Goal: Information Seeking & Learning: Find specific fact

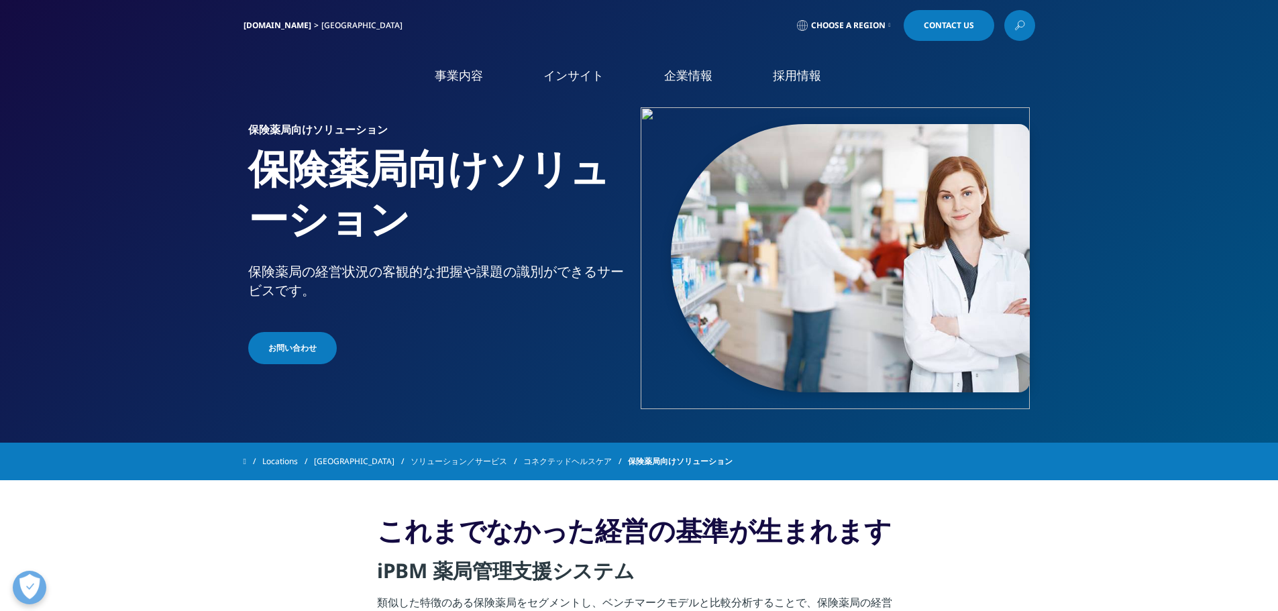
click at [116, 208] on link "Clinical Development in [GEOGRAPHIC_DATA]" at bounding box center [173, 215] width 206 height 30
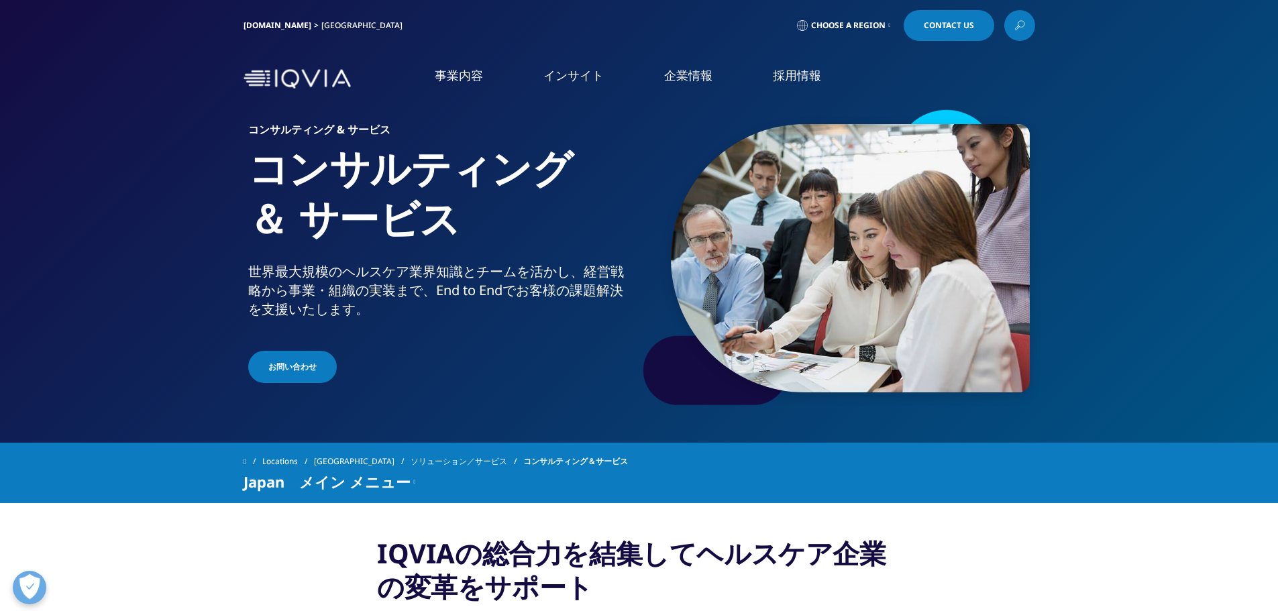
drag, startPoint x: 203, startPoint y: 547, endPoint x: 246, endPoint y: 548, distance: 43.0
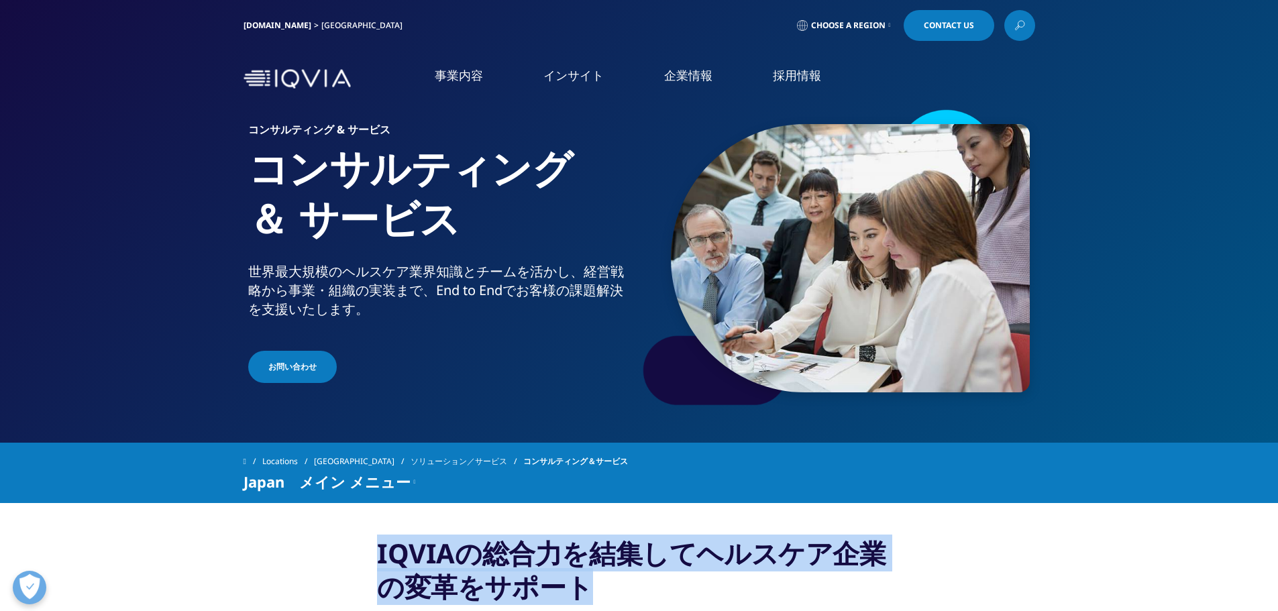
drag, startPoint x: 347, startPoint y: 549, endPoint x: 799, endPoint y: 582, distance: 453.4
click at [809, 580] on h3 "IQVIAの総合力を結集してヘルスケア企業の変革をサポート" at bounding box center [639, 575] width 524 height 77
click at [806, 582] on h3 "IQVIAの総合力を結集してヘルスケア企業の変革をサポート" at bounding box center [639, 575] width 524 height 77
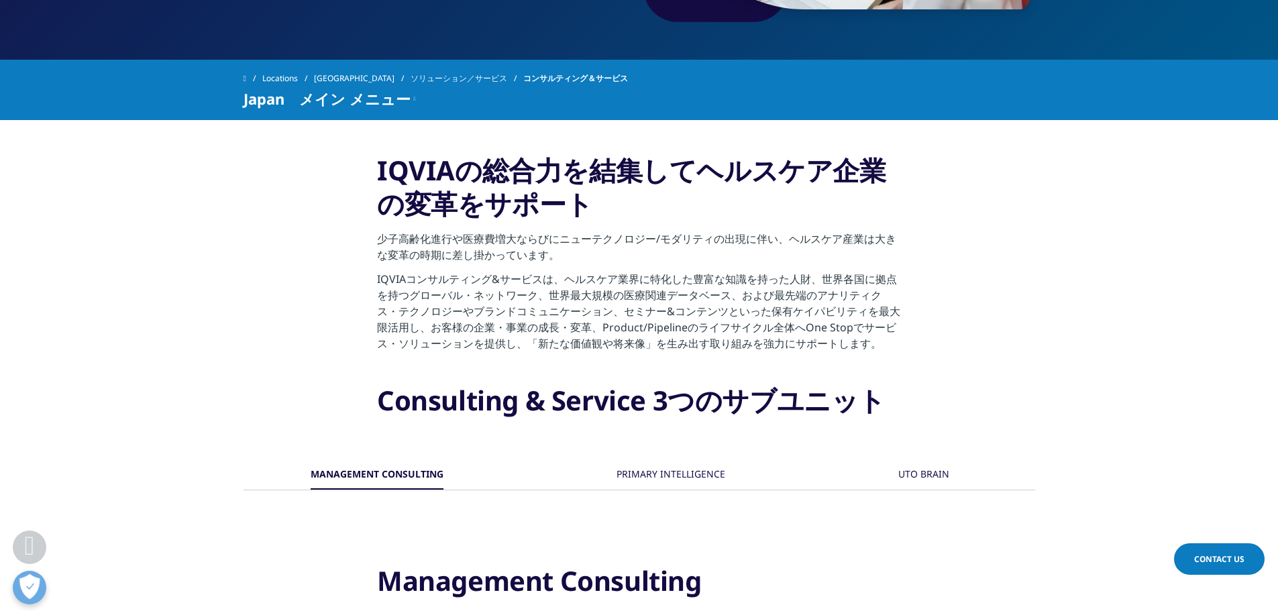
scroll to position [403, 0]
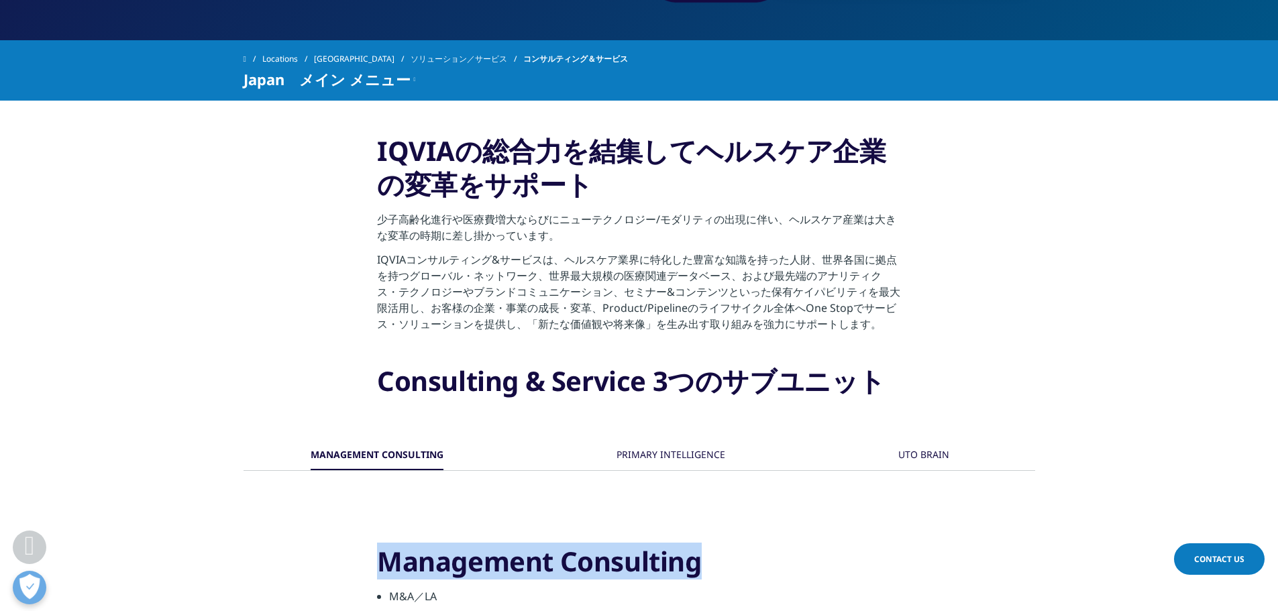
drag, startPoint x: 382, startPoint y: 557, endPoint x: 704, endPoint y: 580, distance: 322.2
click at [704, 580] on h3 "Management Consulting" at bounding box center [639, 567] width 524 height 44
click at [759, 564] on h3 "Management Consulting" at bounding box center [639, 567] width 524 height 44
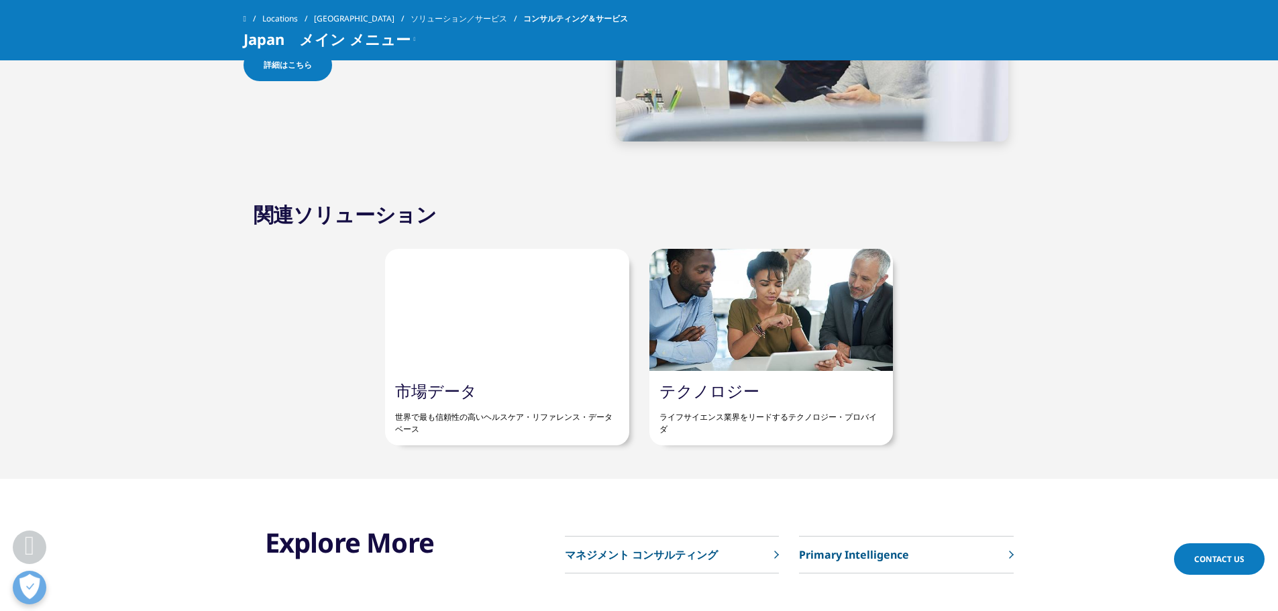
scroll to position [1744, 0]
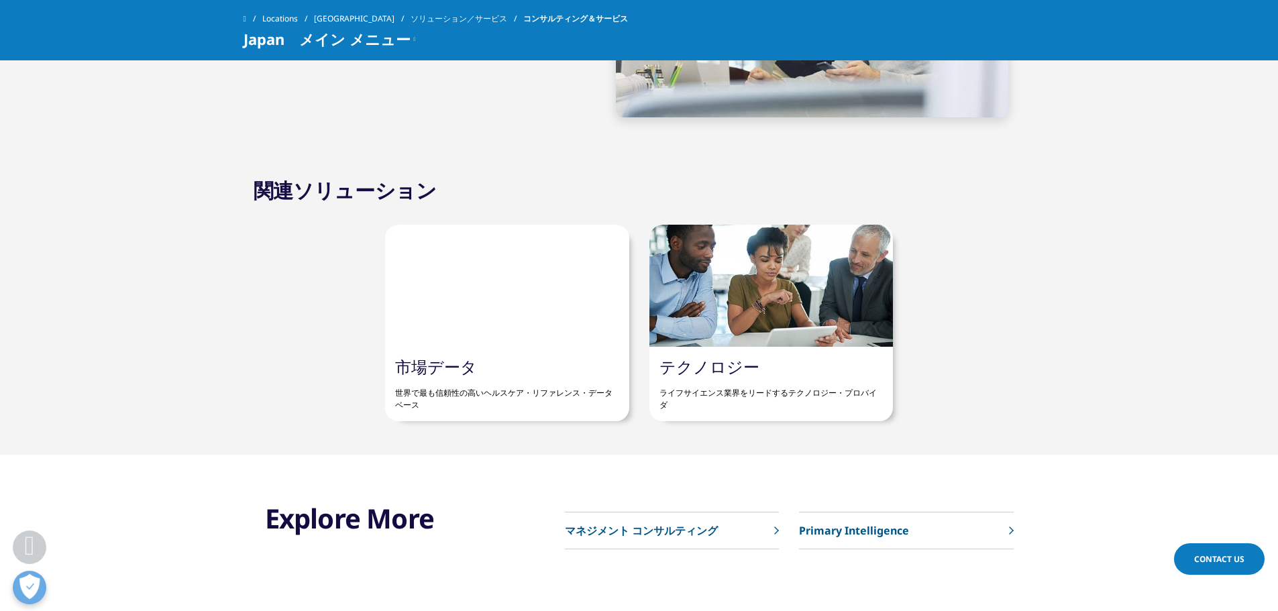
click at [458, 364] on link "市場データ" at bounding box center [436, 367] width 82 height 22
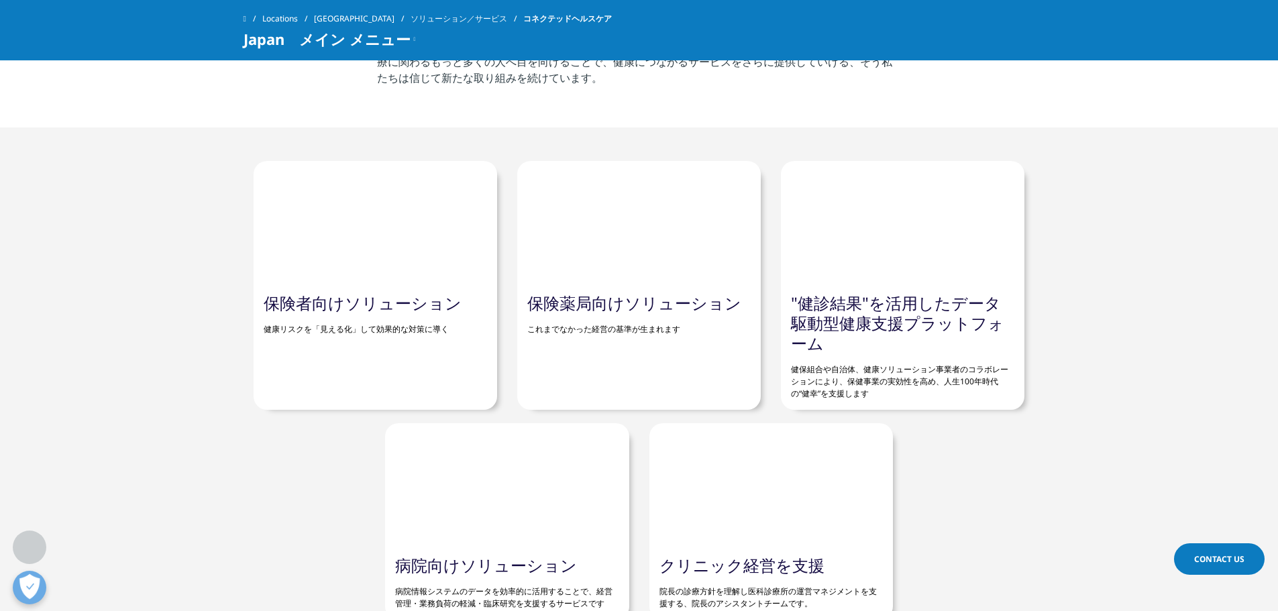
scroll to position [537, 0]
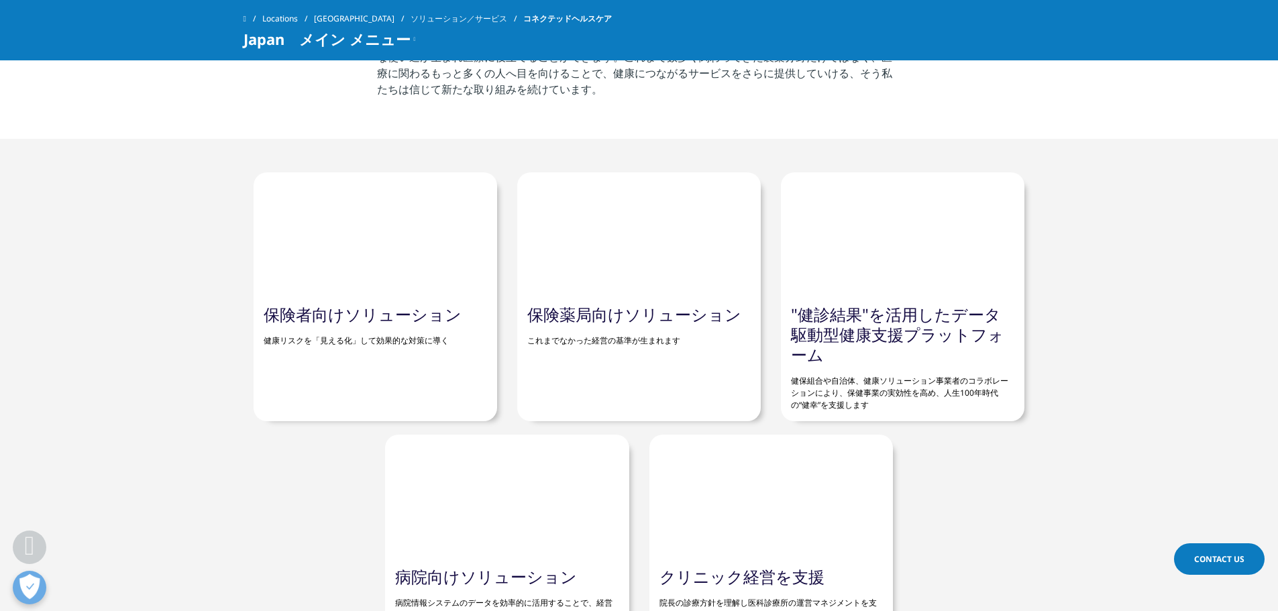
click at [594, 311] on link "保険薬局向けソリューション" at bounding box center [634, 314] width 214 height 22
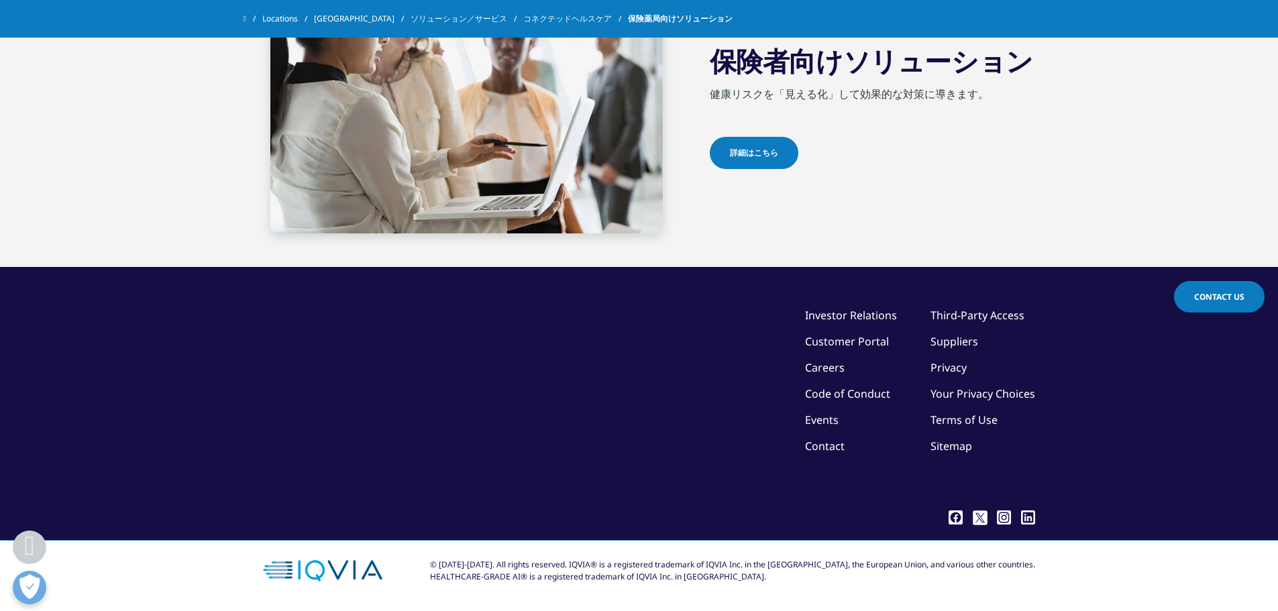
scroll to position [973, 0]
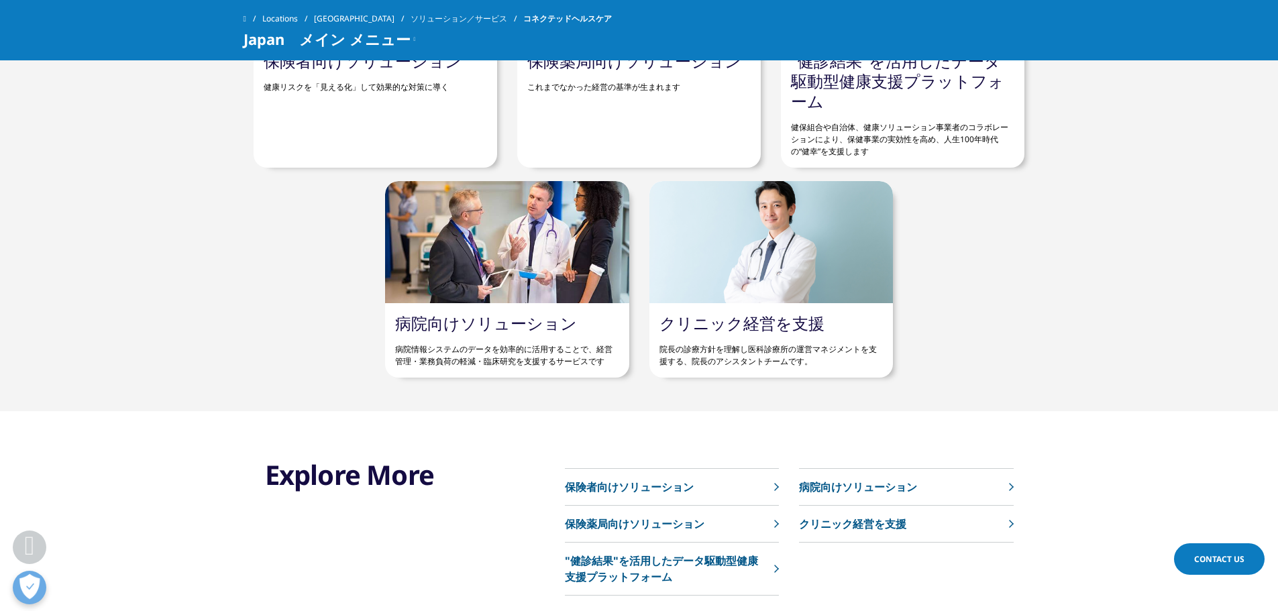
scroll to position [800, 0]
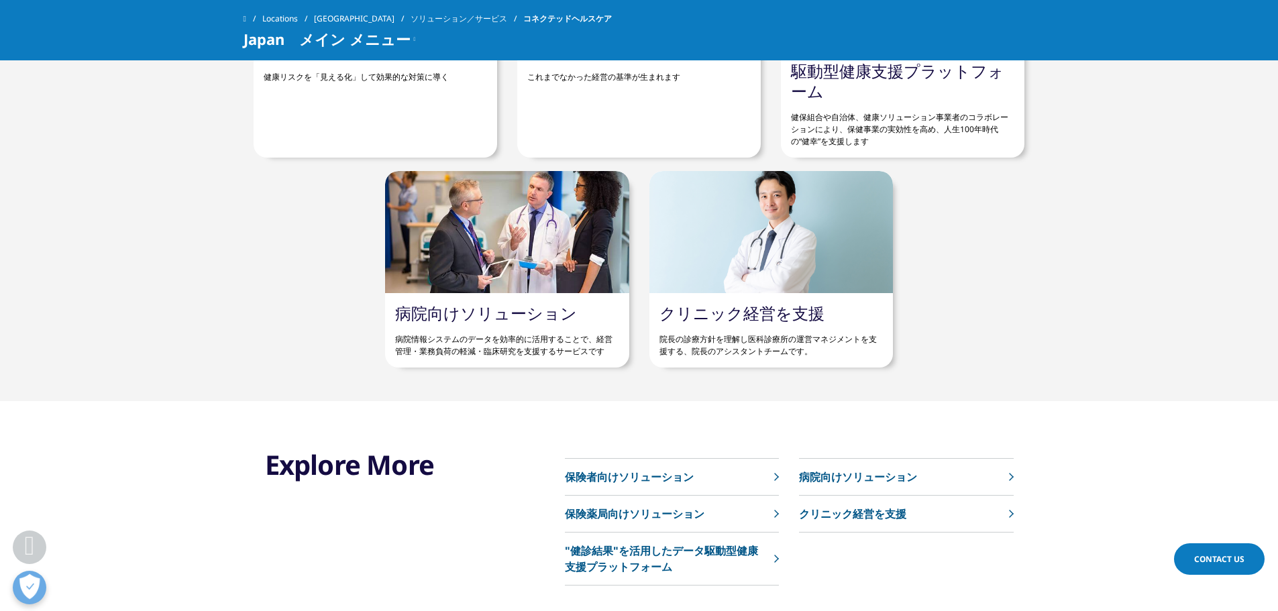
click at [766, 316] on link "クリニック経営を支援" at bounding box center [741, 313] width 165 height 22
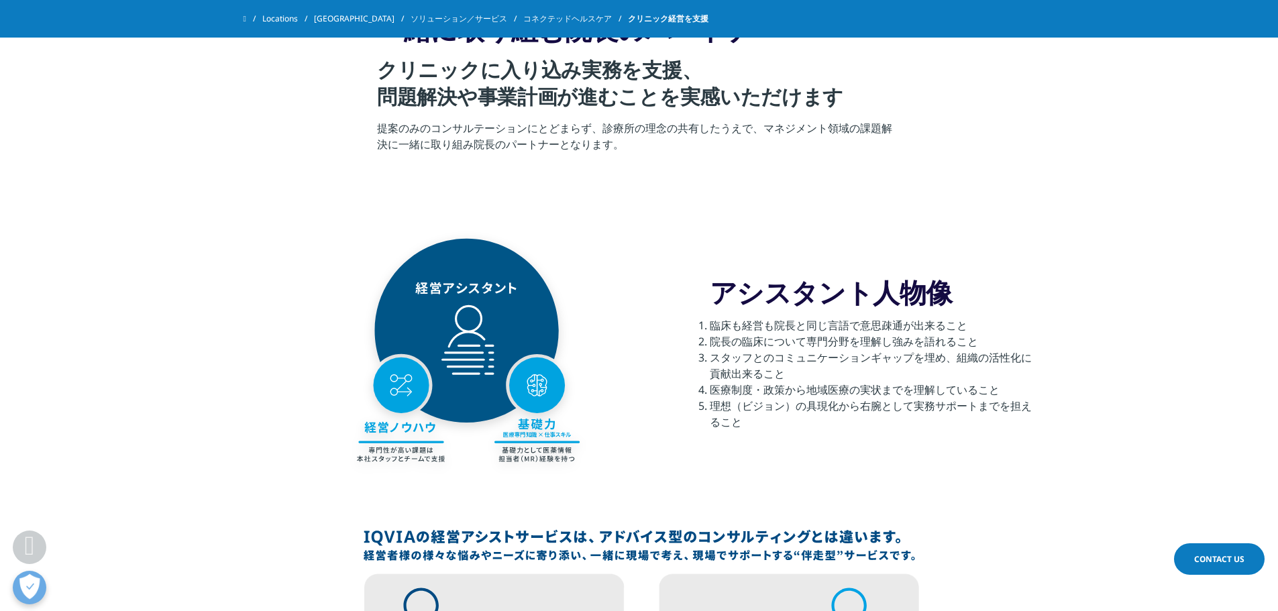
scroll to position [1141, 0]
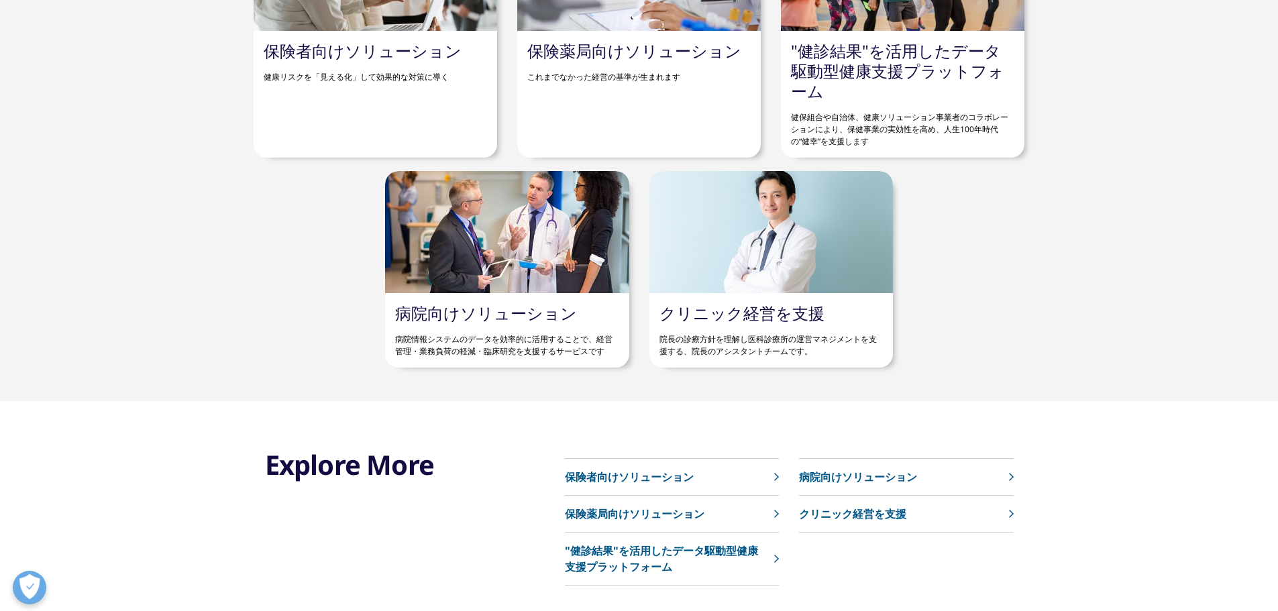
click at [633, 52] on link "保険薬局向けソリューション" at bounding box center [634, 51] width 214 height 22
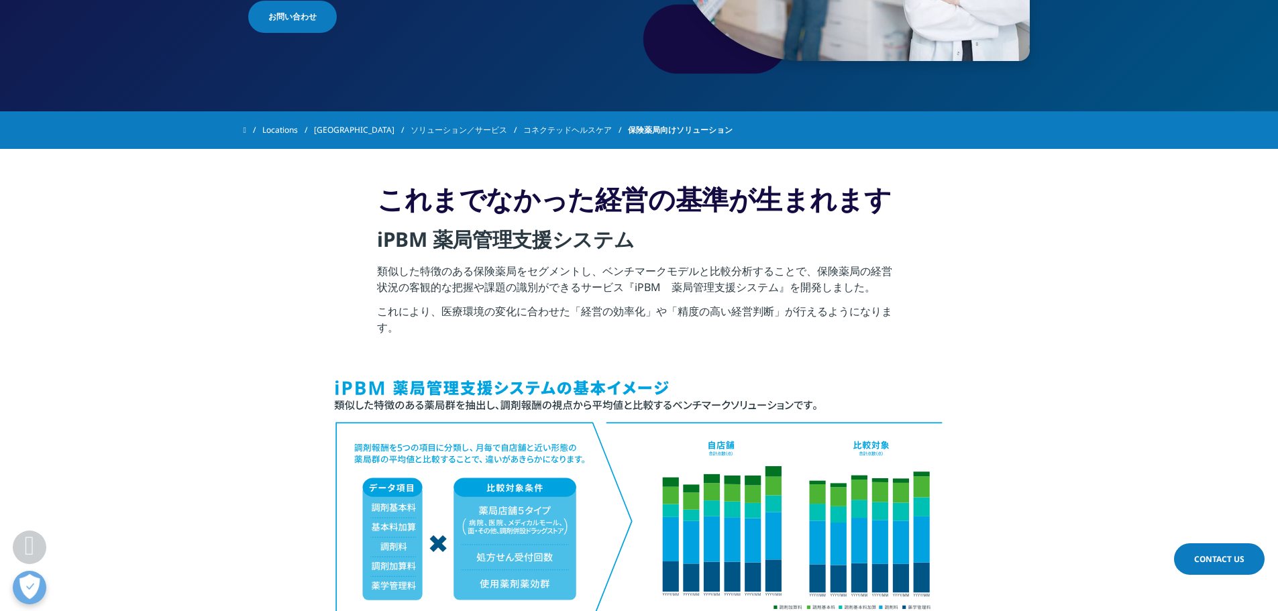
scroll to position [335, 0]
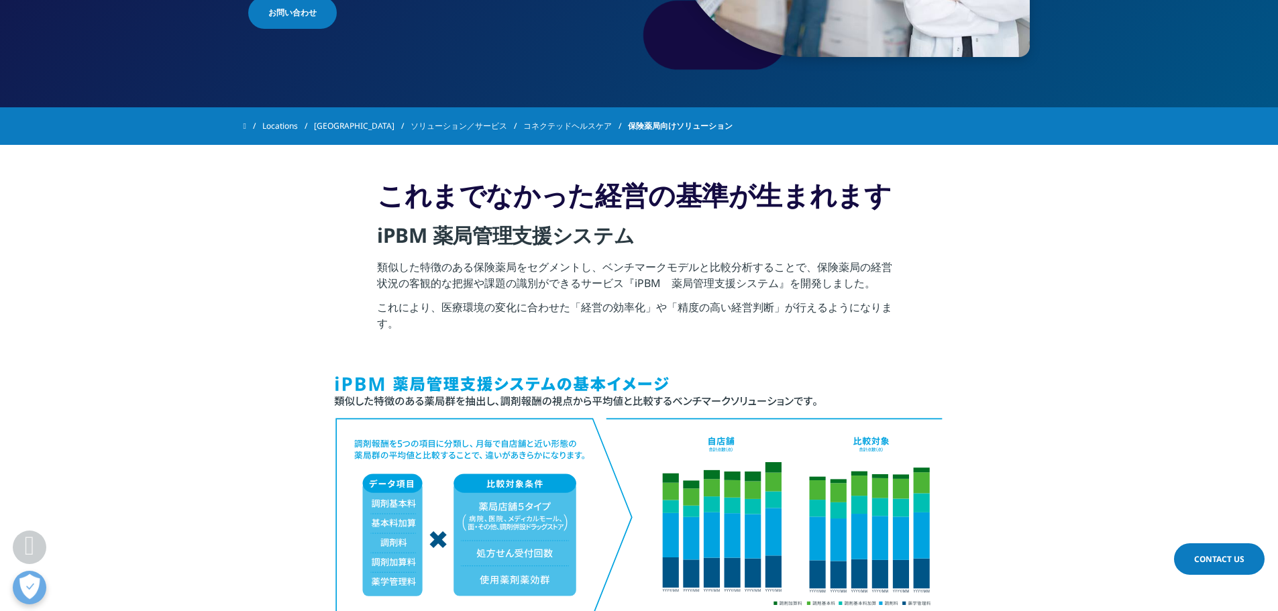
click at [382, 248] on strong "iPBM 薬局管理支援システム" at bounding box center [506, 235] width 258 height 28
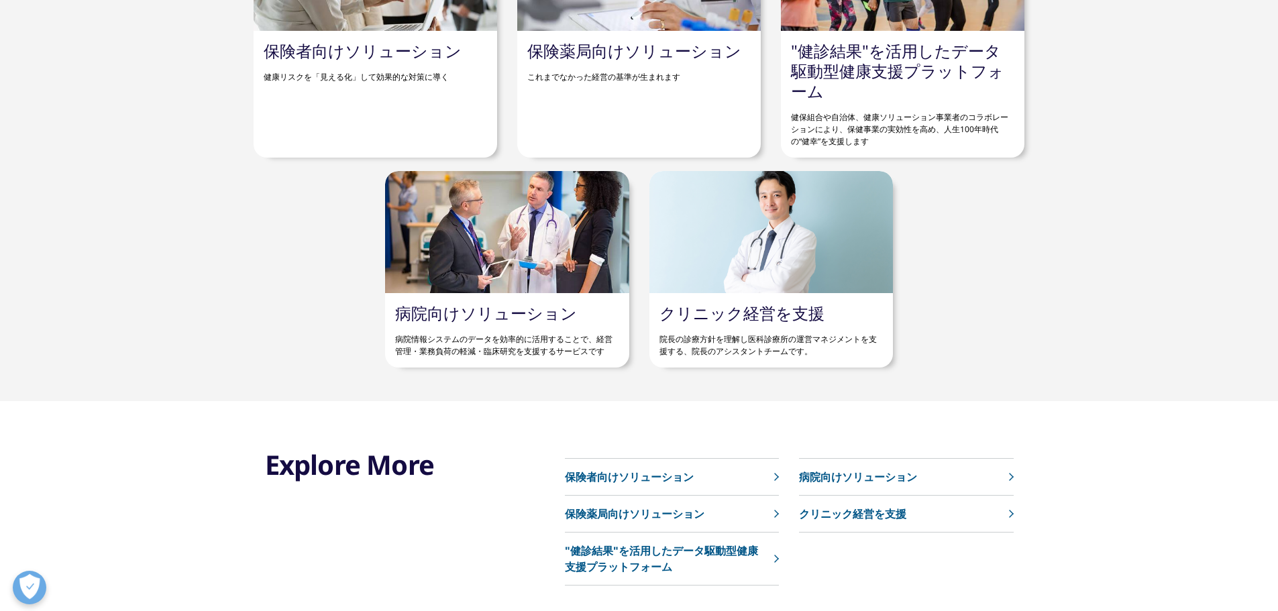
click at [195, 400] on section "保険者向けソリューション 健康リスクを「見える化」して効果的な対策に導く 保険薬局向けソリューション これまでなかった経営の基準が生まれます" at bounding box center [639, 138] width 1278 height 526
click at [251, 243] on div "保険者向けソリューション 健康リスクを「見える化」して効果的な対策に導く 保険薬局向けソリューション これまでなかった経営の基準が生まれます" at bounding box center [640, 138] width 792 height 459
click at [608, 59] on link "保険薬局向けソリューション" at bounding box center [634, 51] width 214 height 22
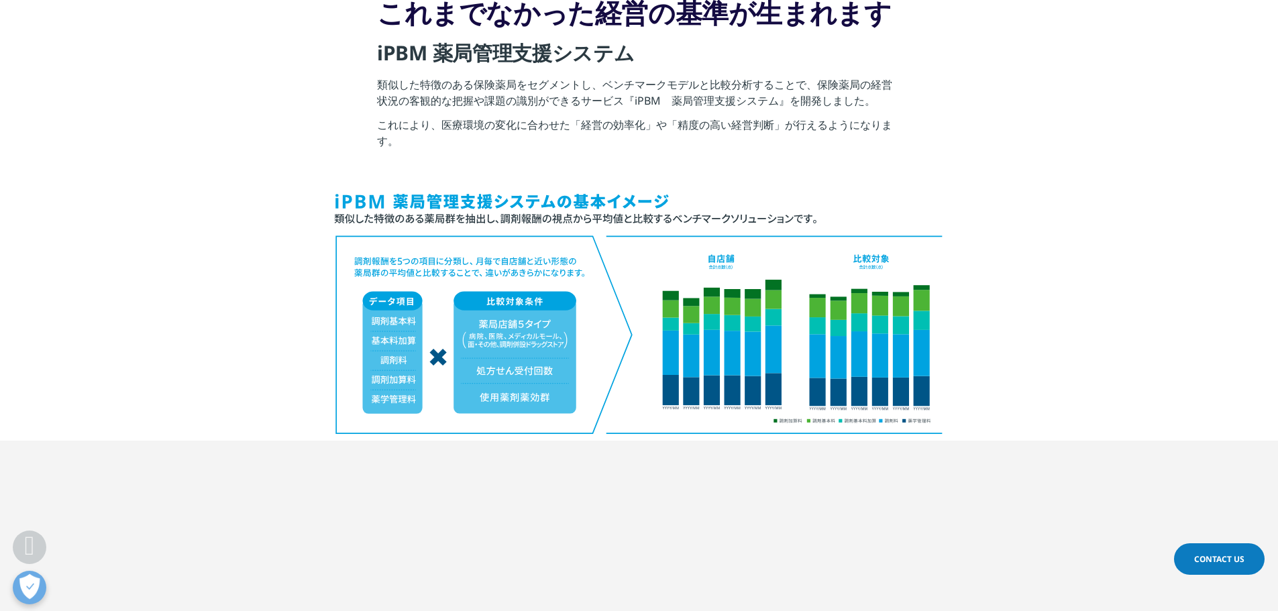
scroll to position [537, 0]
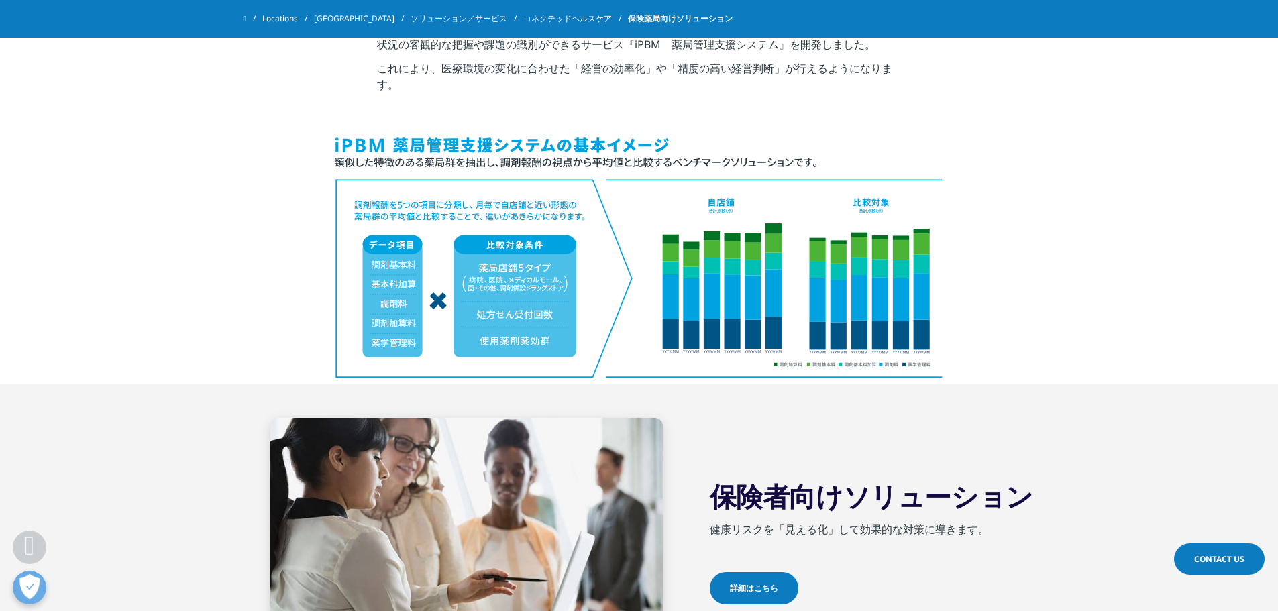
click at [238, 327] on section at bounding box center [639, 259] width 1278 height 250
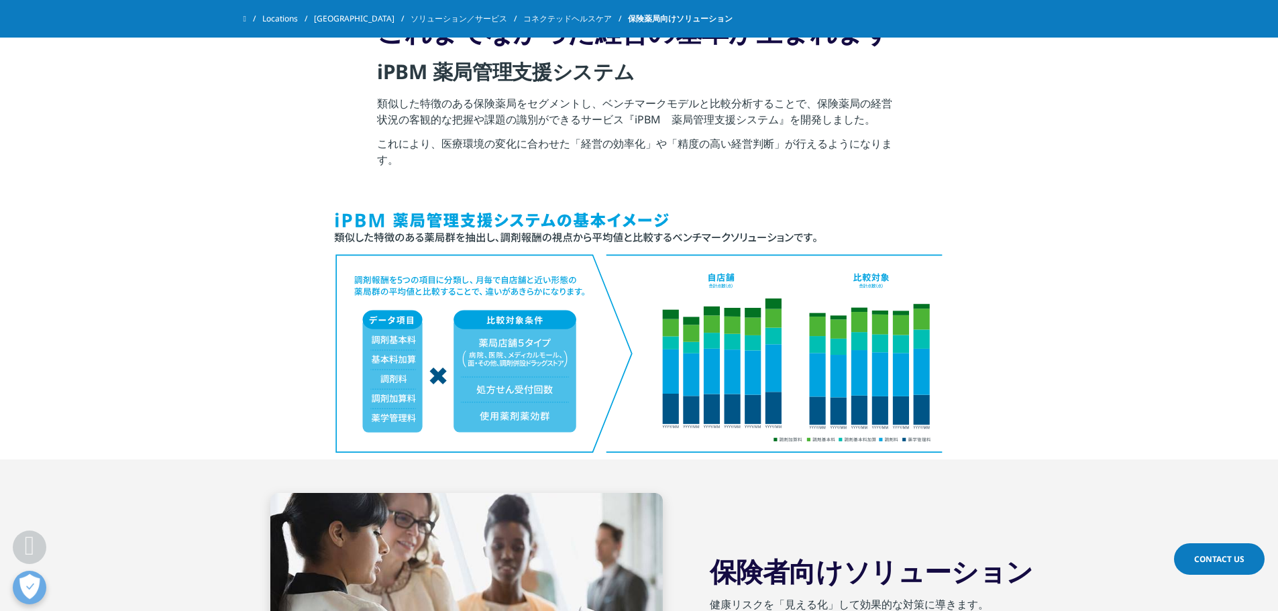
scroll to position [403, 0]
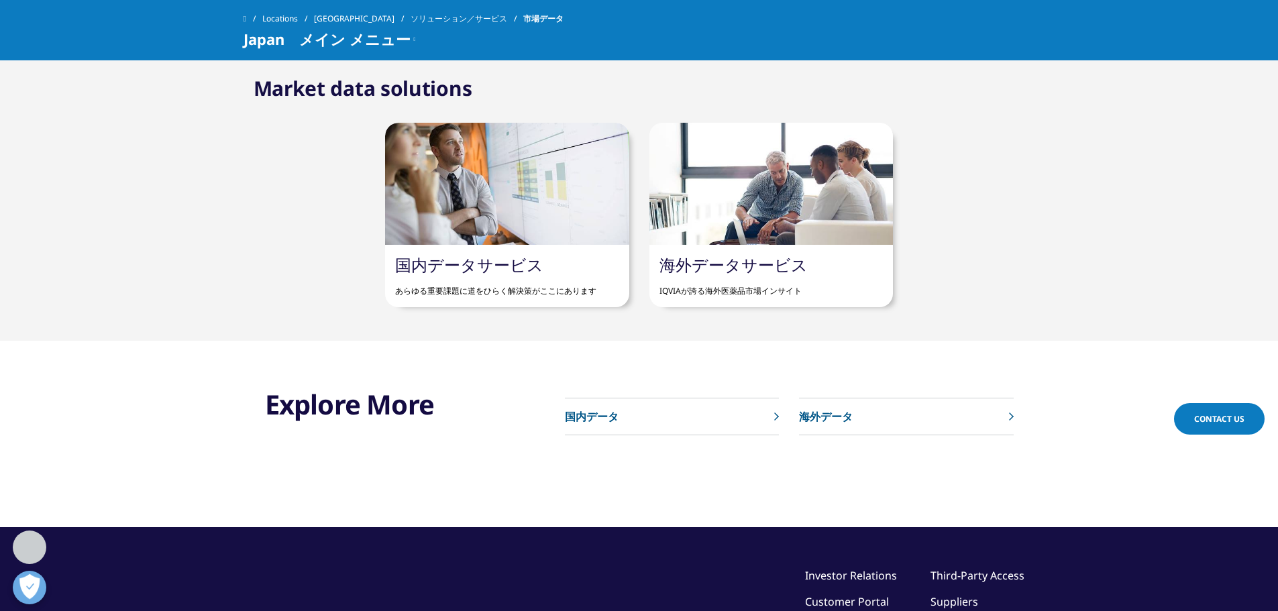
scroll to position [872, 0]
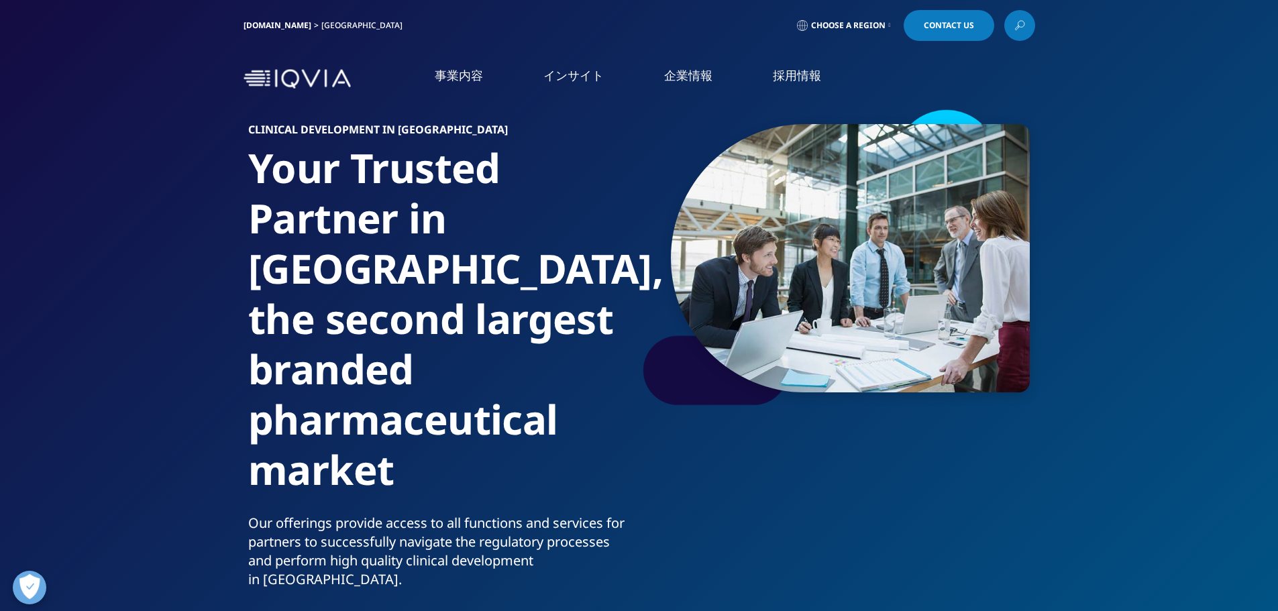
click at [109, 235] on link "リアルワールドエビデンス" at bounding box center [134, 232] width 129 height 15
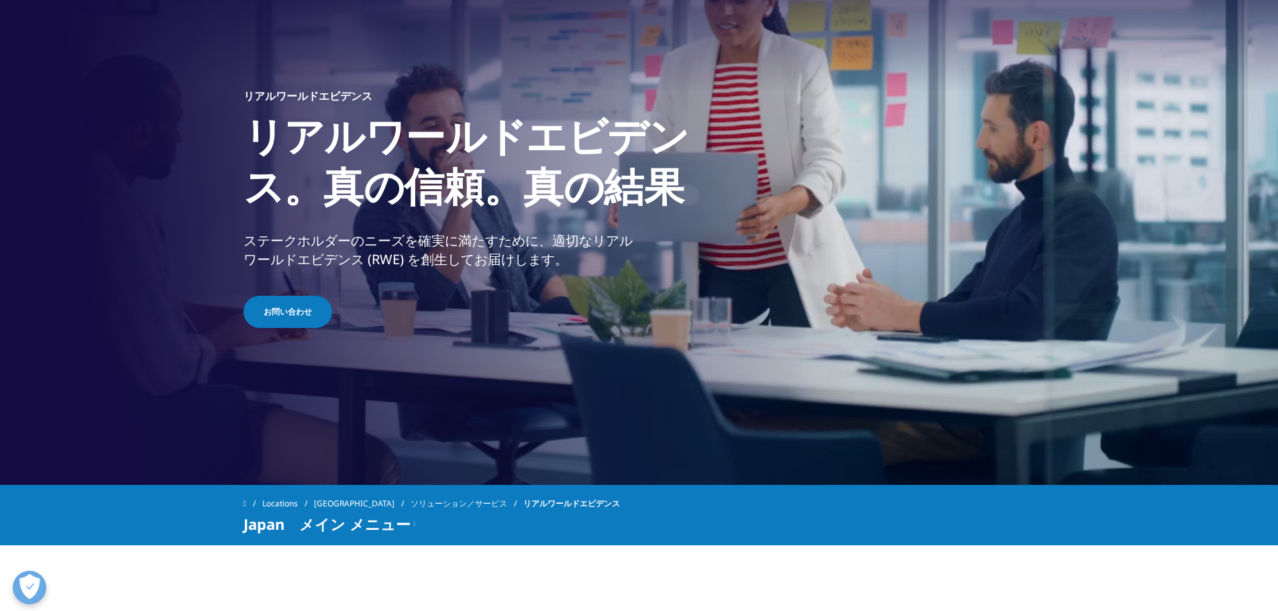
scroll to position [134, 0]
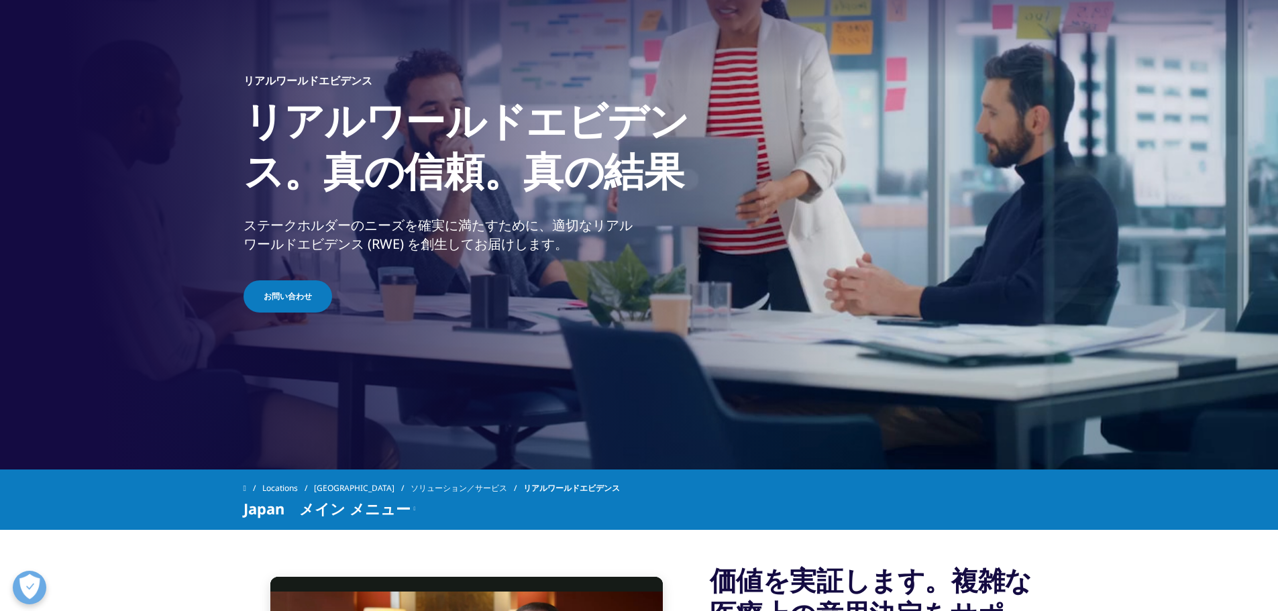
drag, startPoint x: 567, startPoint y: 249, endPoint x: 226, endPoint y: 235, distance: 341.1
click at [226, 235] on section "Video Player is loading. Play Video Pause Skip Backward Skip Forward Unmute Cur…" at bounding box center [639, 168] width 1278 height 604
click at [366, 406] on div "リアルワールドエビデンス リアルワールドエビデンス。真の信頼。真の結果 ステークホルダーのニーズを確実に満たすために、適切なリアルワールドエビデンス (RWE…" at bounding box center [640, 194] width 792 height 456
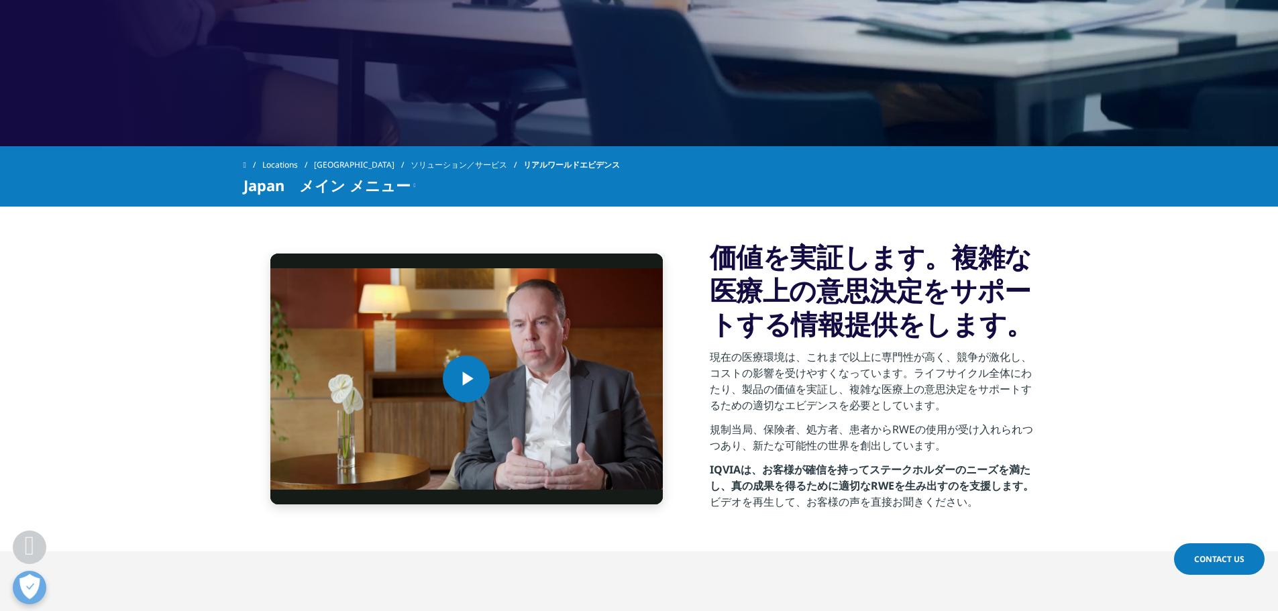
scroll to position [470, 0]
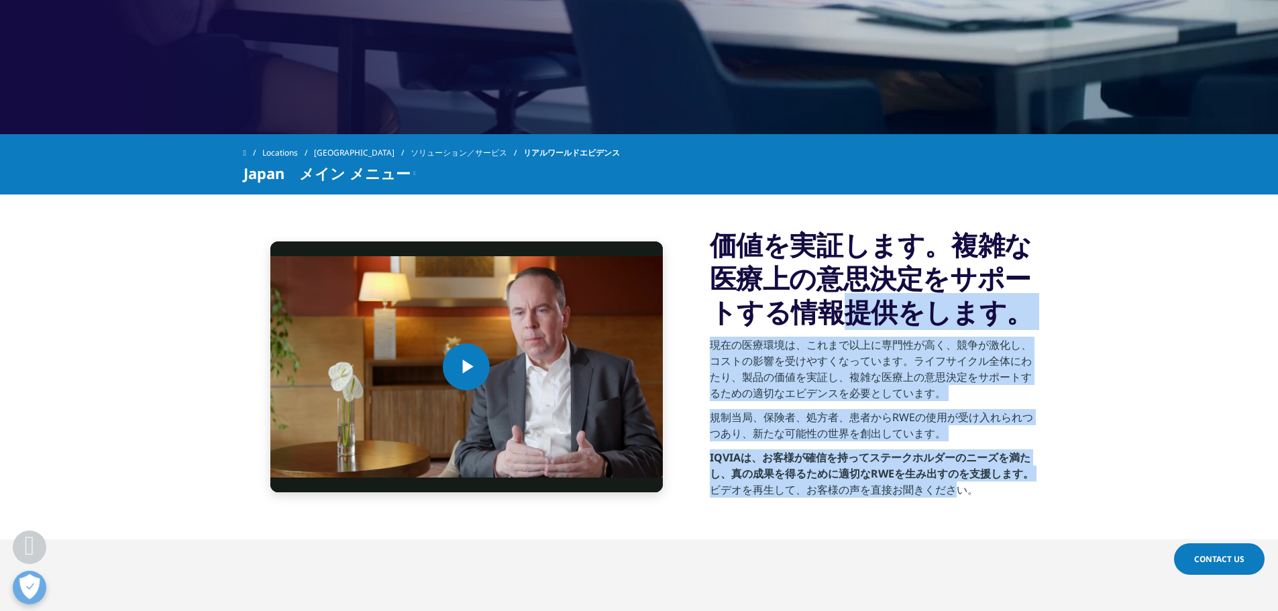
drag, startPoint x: 709, startPoint y: 254, endPoint x: 943, endPoint y: 496, distance: 336.9
click at [943, 496] on div "価値を実証します。複雑な医療上の意思決定をサポートする情報提供をします。 現在の医療環境は、これまで以上に専門性が高く、競争が激化し、コストの影響を受けやすく…" at bounding box center [872, 367] width 325 height 278
click at [940, 498] on p "ビデオを再生して、お客様の声を直接お聞きください。" at bounding box center [872, 494] width 325 height 24
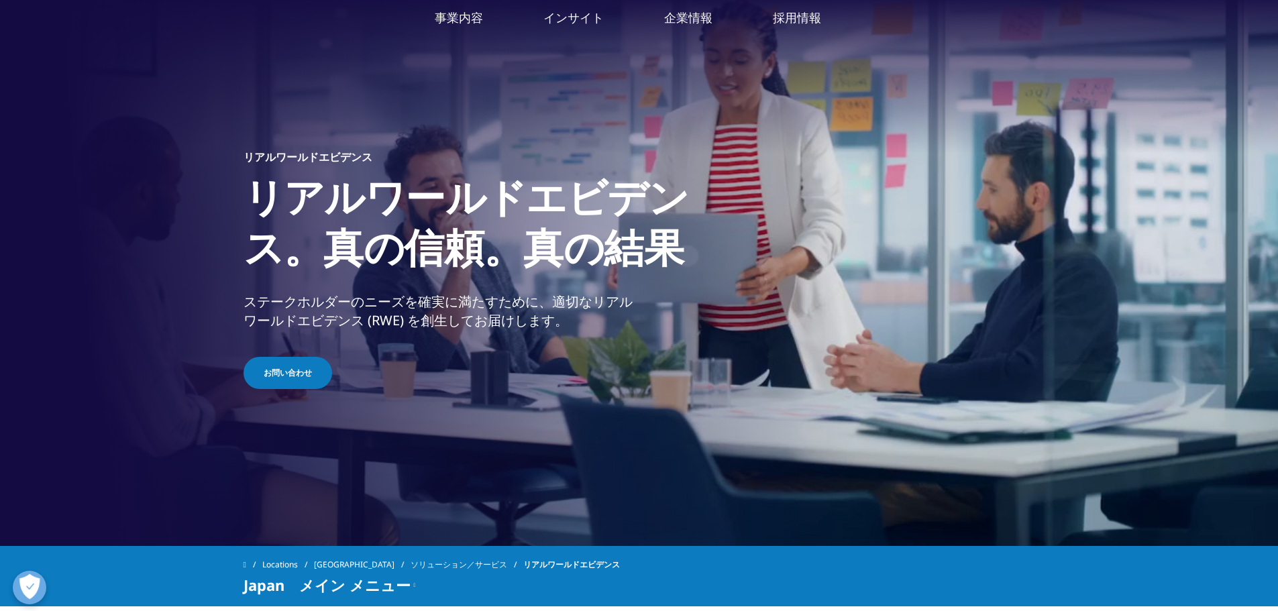
scroll to position [0, 0]
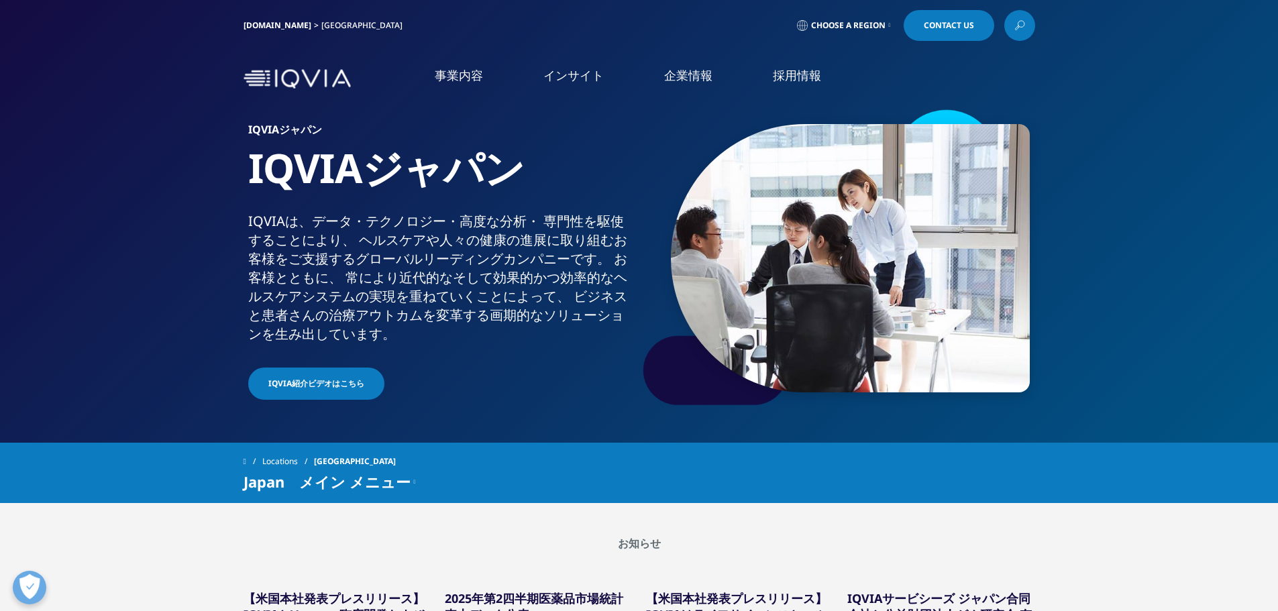
scroll to position [335, 0]
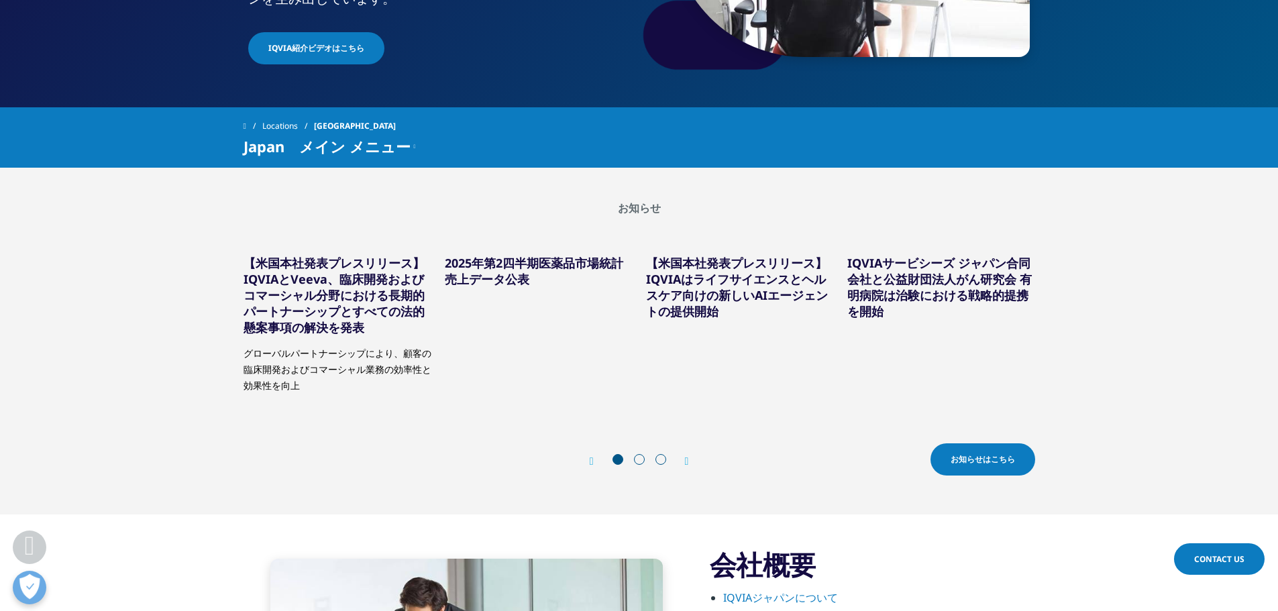
click at [213, 246] on div "お知らせ 【米国本社発表プレスリリース】IQVIAとVeeva、臨床開発およびコマーシャル分野における長期的パートナーシップとすべての法的懸案事項の解決を発表…" at bounding box center [639, 341] width 1238 height 280
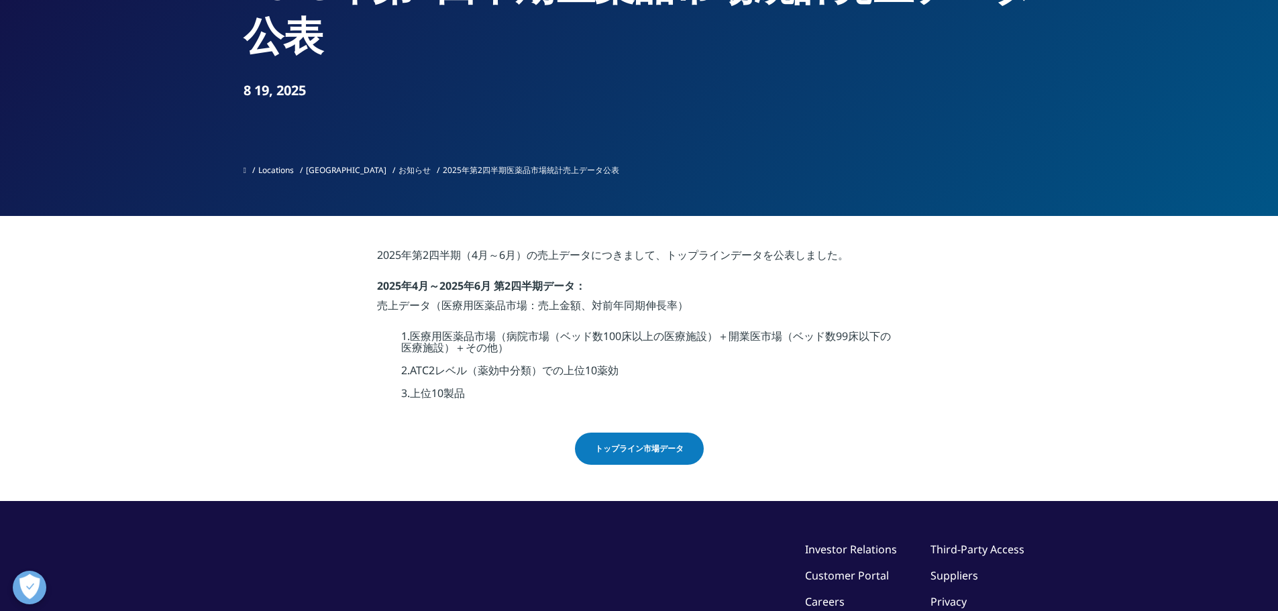
scroll to position [201, 0]
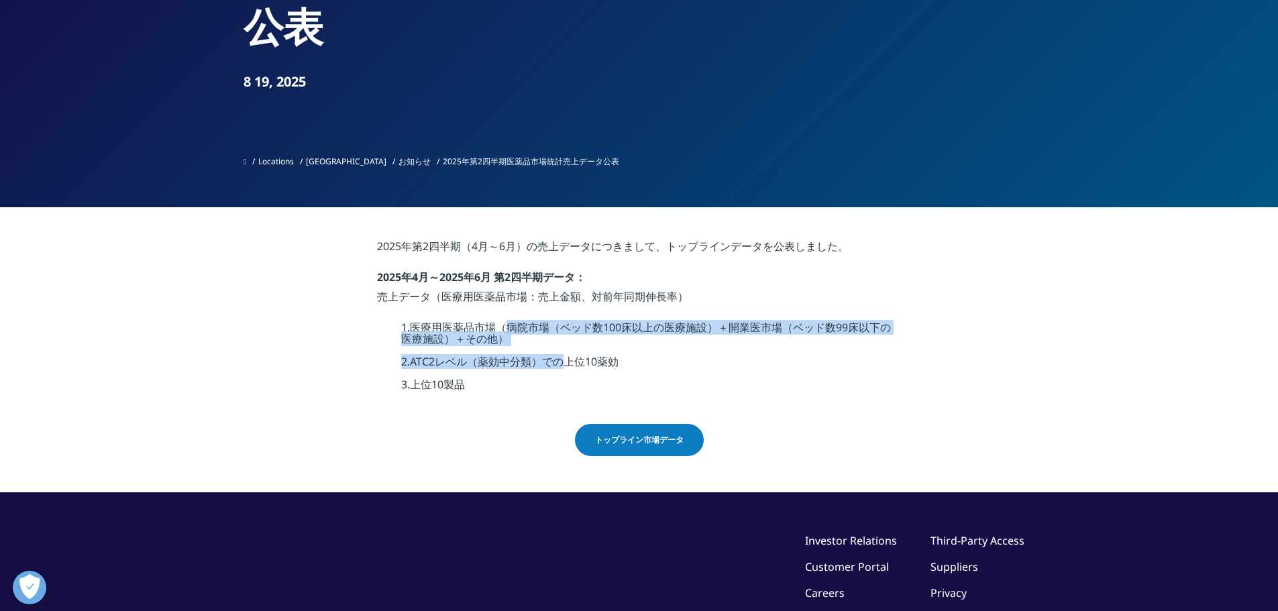
drag, startPoint x: 510, startPoint y: 327, endPoint x: 568, endPoint y: 346, distance: 60.7
click at [568, 346] on div "2025 年第 2 四半期（ 4 月～ 6 月）の売上データにつきまして、トップラインデータを公表しました。 2025 年 4 月～ 2025 年 6 月 第…" at bounding box center [639, 316] width 524 height 150
click at [568, 348] on div "2025 年第 2 四半期（ 4 月～ 6 月）の売上データにつきまして、トップラインデータを公表しました。 2025 年 4 月～ 2025 年 6 月 第…" at bounding box center [639, 316] width 524 height 150
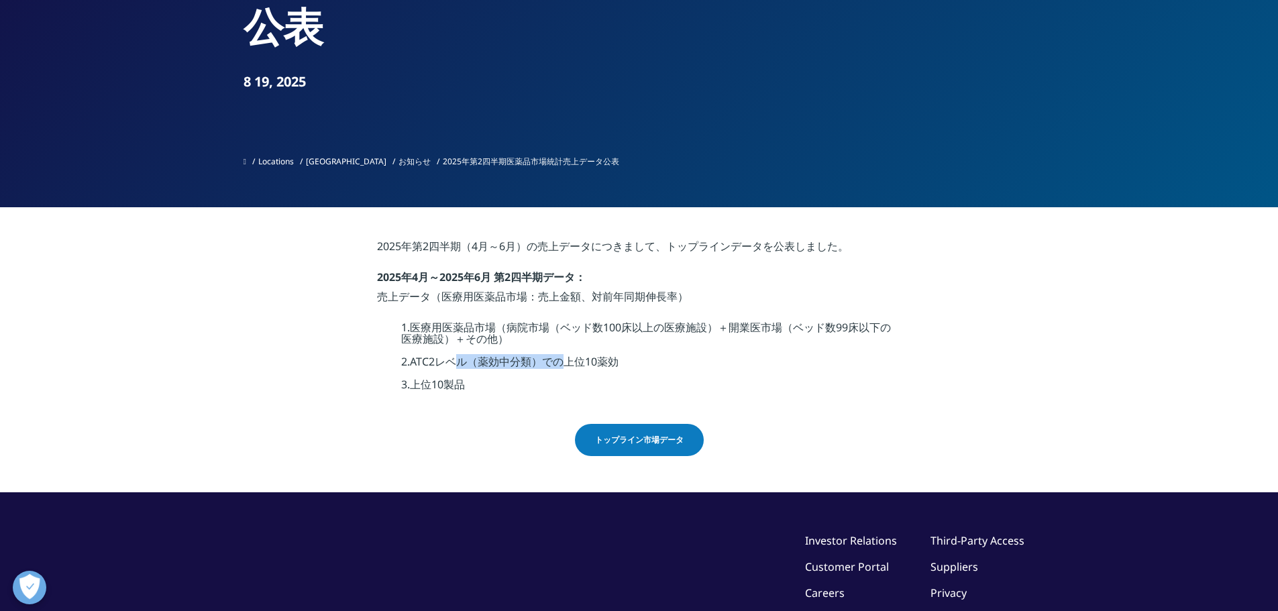
drag, startPoint x: 459, startPoint y: 363, endPoint x: 574, endPoint y: 368, distance: 114.8
click at [574, 368] on span "レベル（薬効中分類）での上位" at bounding box center [510, 361] width 150 height 15
click at [478, 391] on div "3. 上位 10 製品" at bounding box center [651, 385] width 500 height 12
click at [633, 437] on span "トップライン市場データ" at bounding box center [639, 440] width 89 height 12
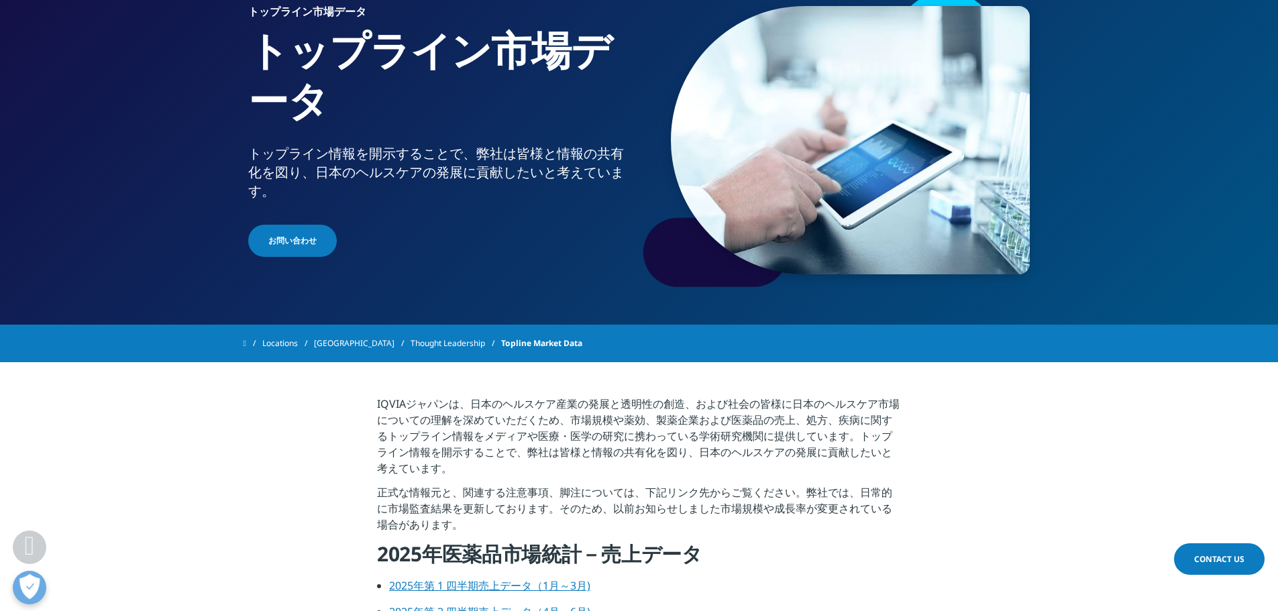
scroll to position [268, 0]
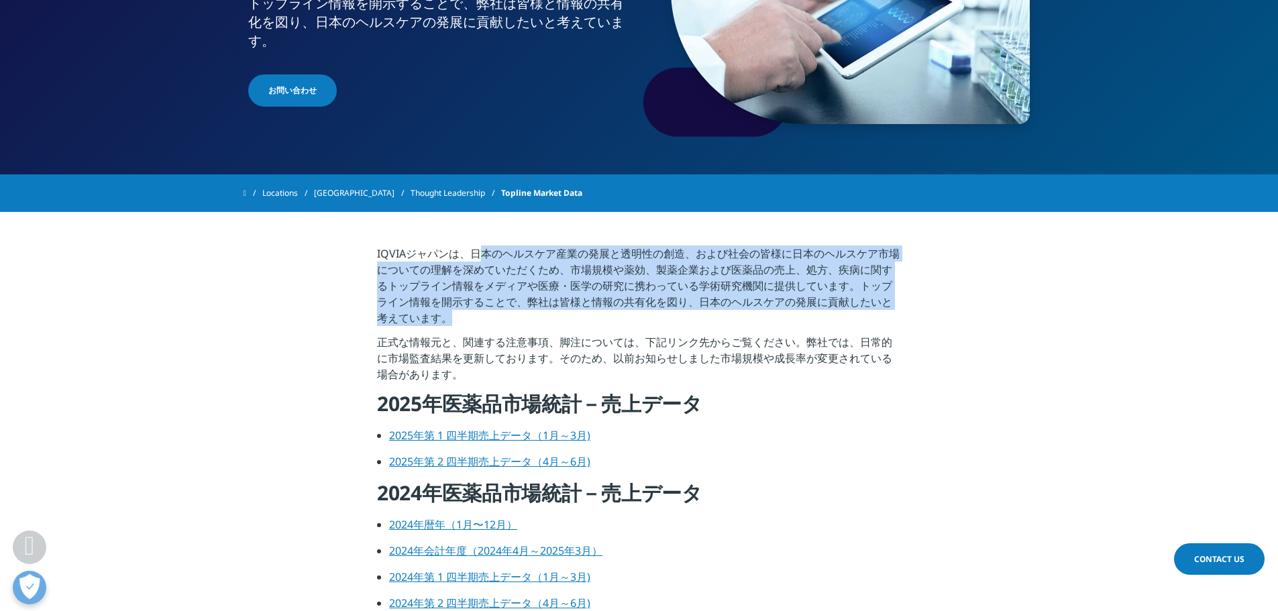
drag, startPoint x: 479, startPoint y: 256, endPoint x: 566, endPoint y: 317, distance: 105.9
click at [566, 317] on p "IQVIAジャパンは、日本のヘルスケア産業の発展と透明性の創造、および社会の皆様に日本のヘルスケア市場についての理解を深めていただくため、市場規模や薬効、製薬…" at bounding box center [639, 290] width 524 height 89
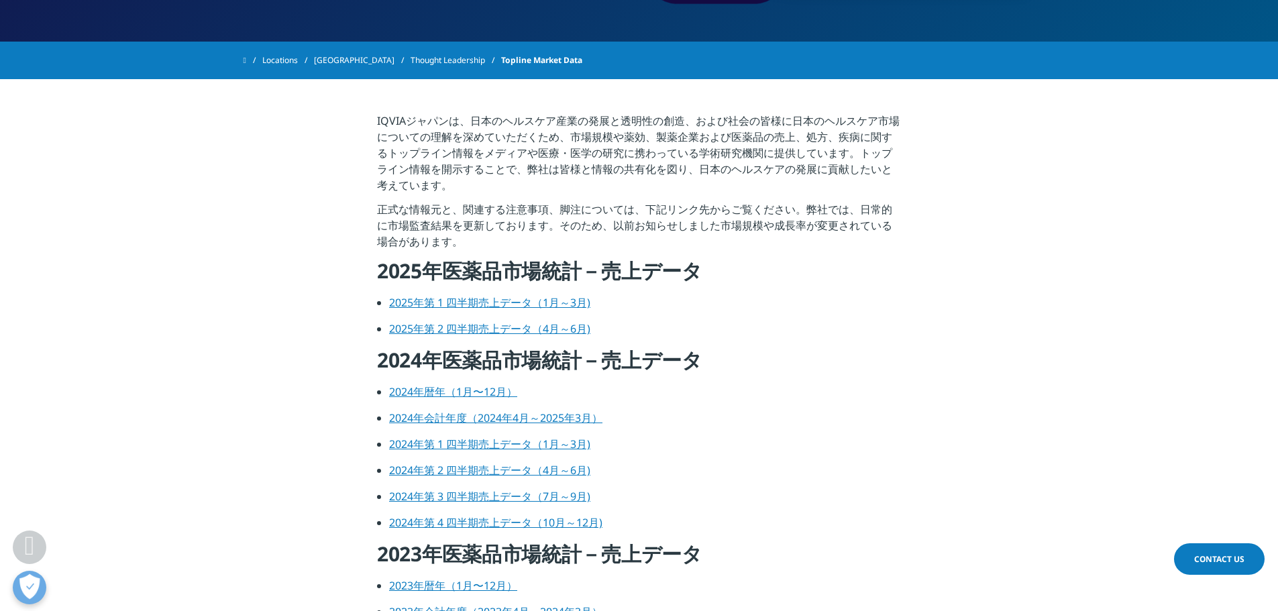
scroll to position [403, 0]
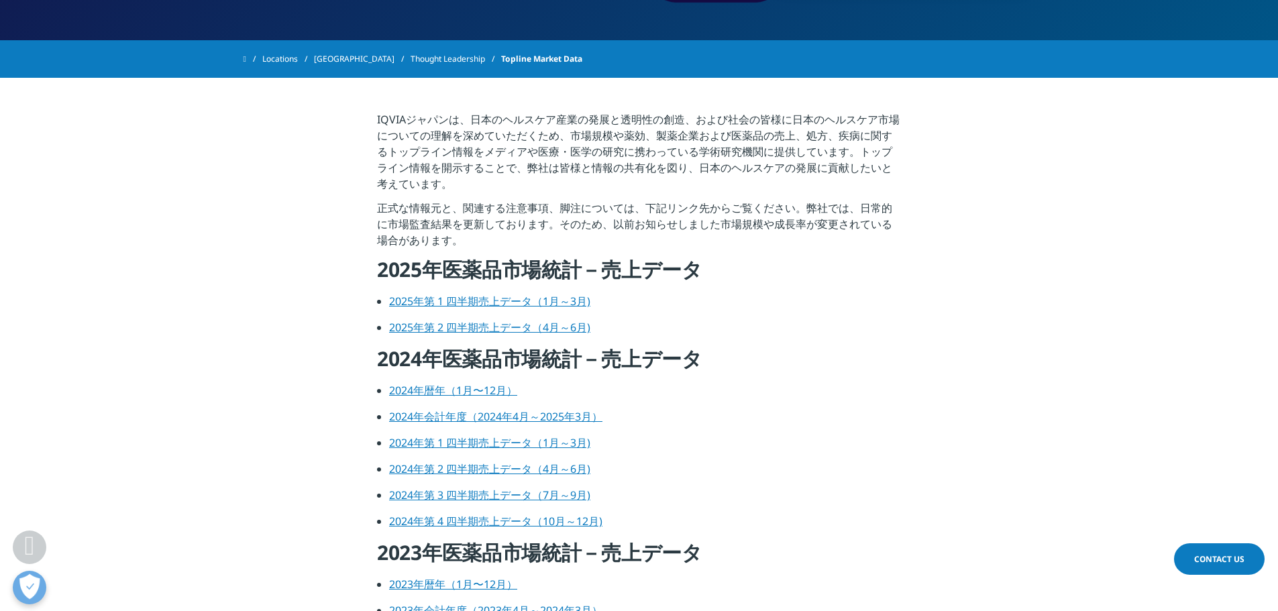
click at [464, 326] on link "2025年第 2 四半期売上データ（4月～6月)" at bounding box center [489, 327] width 201 height 15
drag, startPoint x: 571, startPoint y: 298, endPoint x: 876, endPoint y: 306, distance: 304.7
click at [571, 299] on link "2025年第 1 四半期売上データ（1月～3月)" at bounding box center [489, 301] width 201 height 15
drag, startPoint x: 476, startPoint y: 390, endPoint x: 489, endPoint y: 390, distance: 13.4
click at [476, 390] on link "2024年暦年（1月〜12月）" at bounding box center [453, 390] width 128 height 15
